Goal: Navigation & Orientation: Find specific page/section

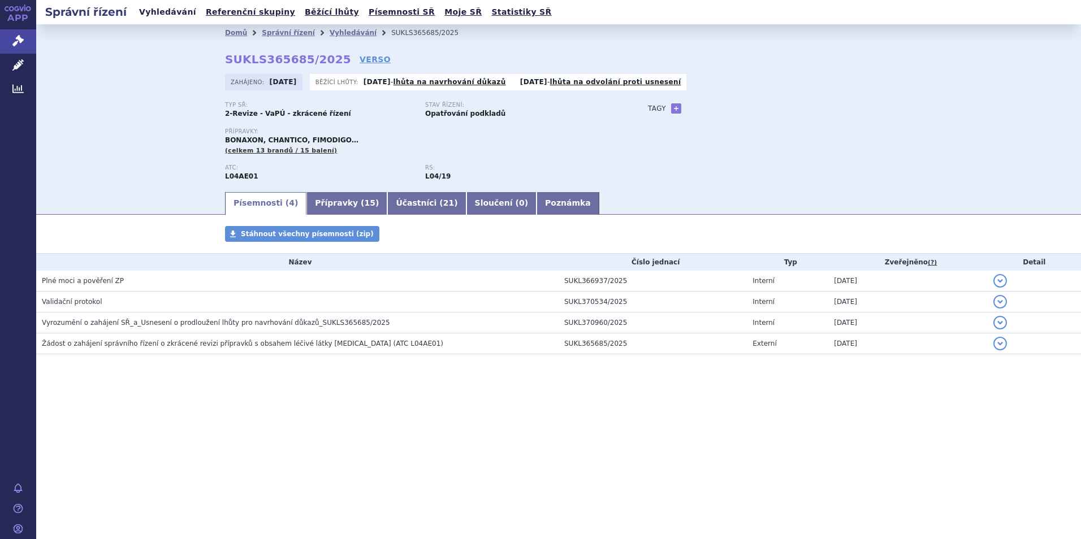
drag, startPoint x: 0, startPoint y: 0, endPoint x: 172, endPoint y: 13, distance: 172.4
click at [172, 13] on link "Vyhledávání" at bounding box center [168, 12] width 64 height 15
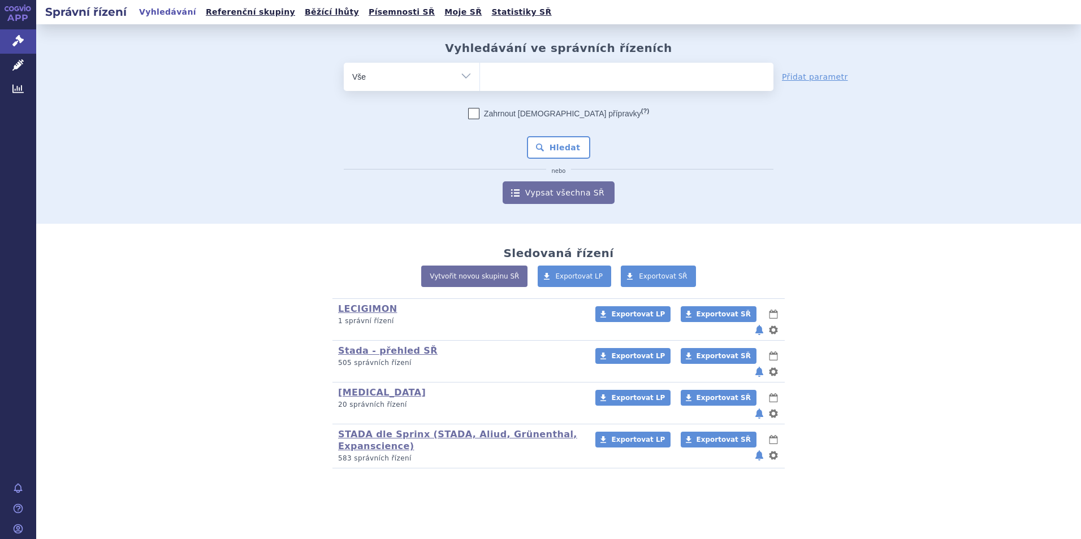
click at [390, 429] on link "STADA dle Sprinx (STADA, Aliud, Grünenthal, Expanscience)" at bounding box center [457, 440] width 239 height 23
